Goal: Information Seeking & Learning: Find specific fact

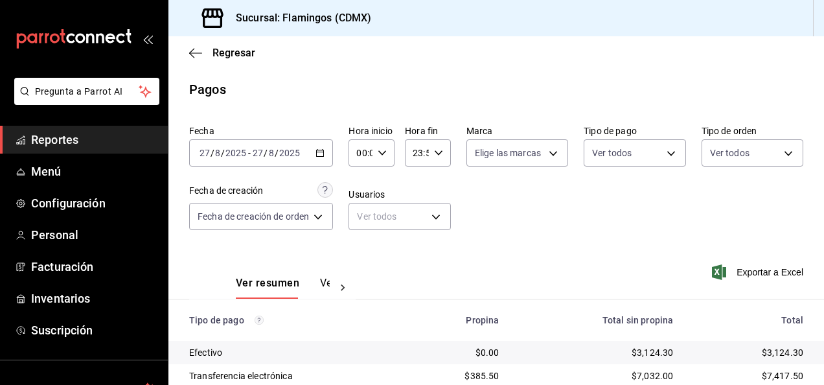
scroll to position [117, 0]
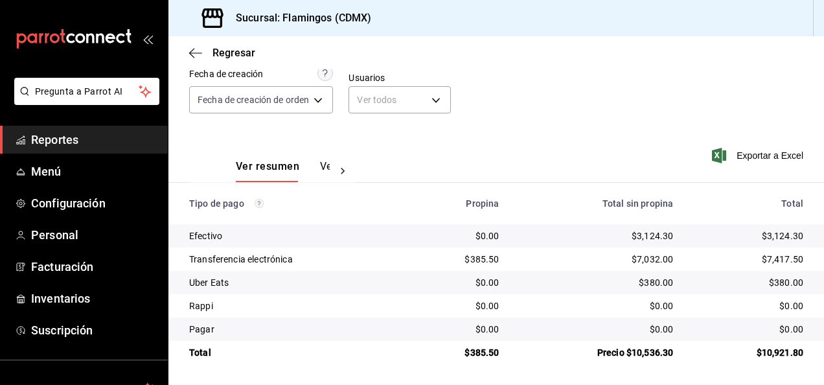
click at [647, 232] on div "$3,124.30" at bounding box center [597, 235] width 154 height 13
copy div "3,124.30"
click at [488, 261] on div "$385.50" at bounding box center [460, 259] width 78 height 13
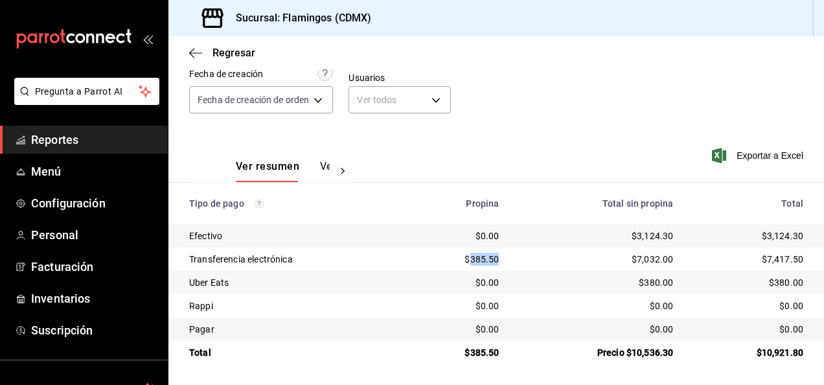
copy div "385.50"
